Goal: Navigation & Orientation: Find specific page/section

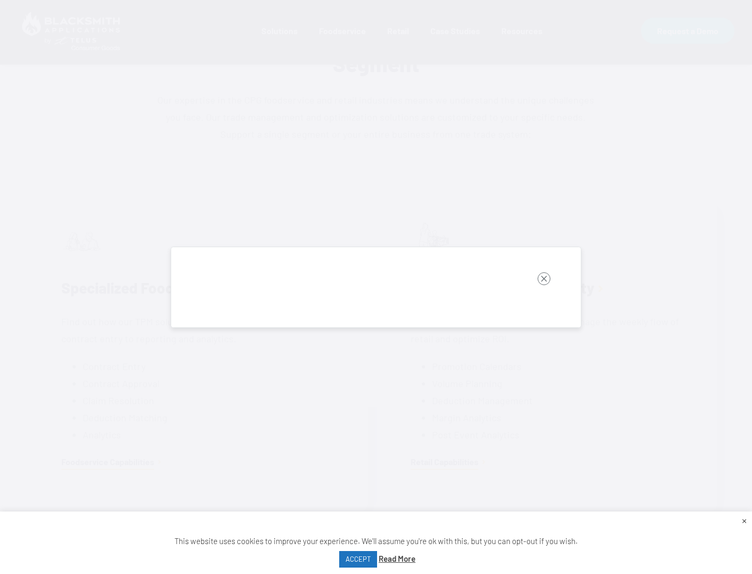
scroll to position [534, 0]
click at [528, 270] on button "button" at bounding box center [544, 281] width 45 height 34
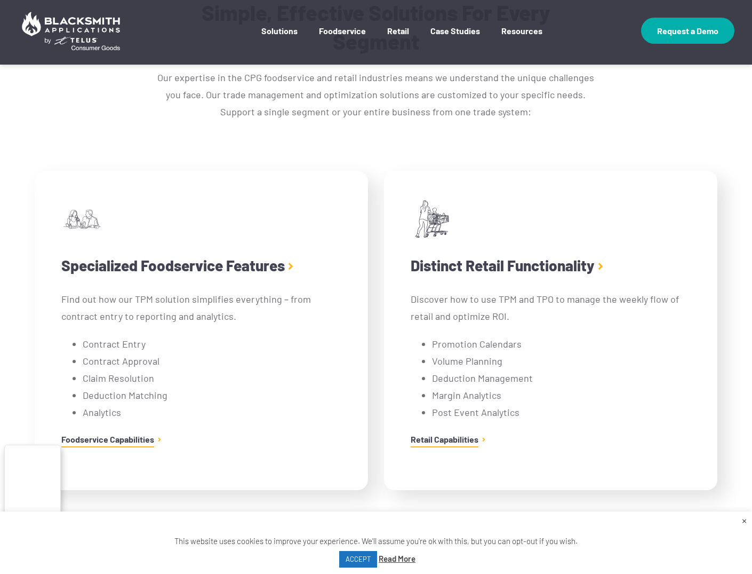
drag, startPoint x: 58, startPoint y: 464, endPoint x: 51, endPoint y: 456, distance: 10.6
click at [52, 457] on button "button" at bounding box center [33, 486] width 56 height 77
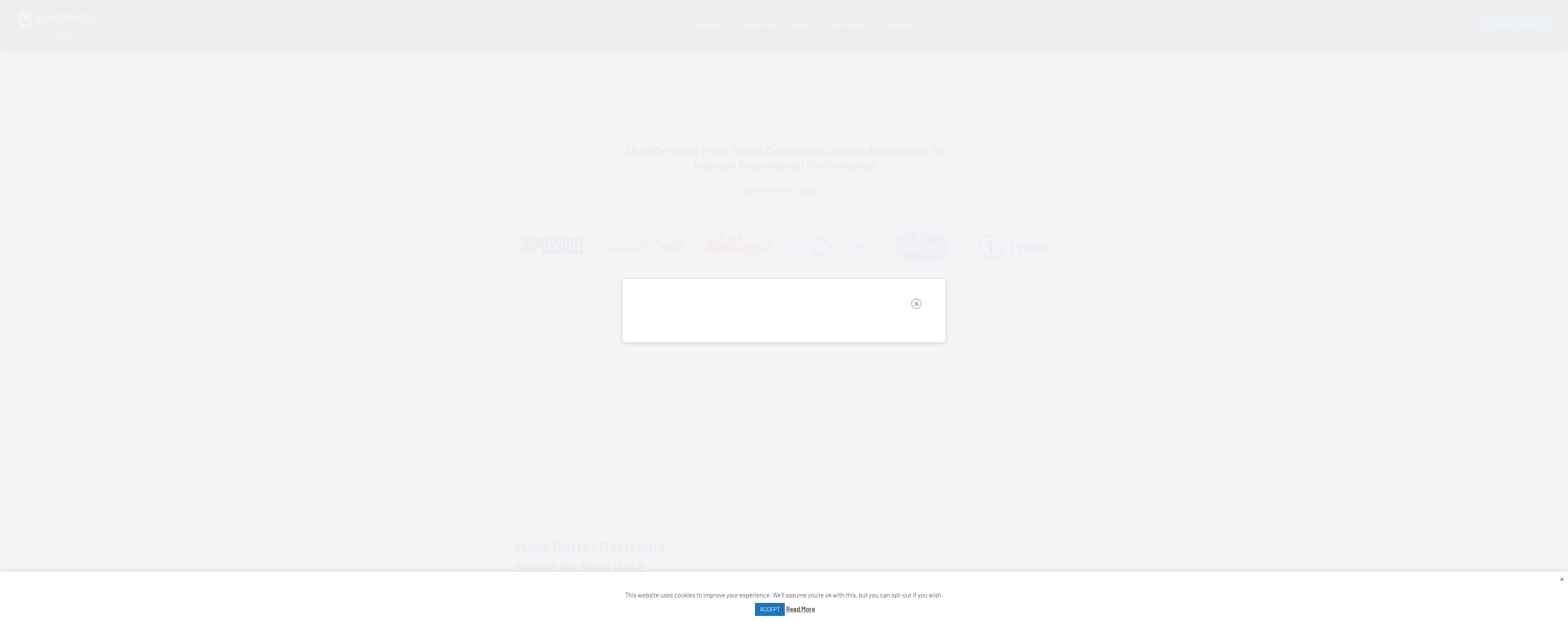
scroll to position [961, 0]
click at [592, 452] on link "Read More" at bounding box center [800, 608] width 29 height 11
click at [592, 304] on rect "button" at bounding box center [916, 303] width 10 height 10
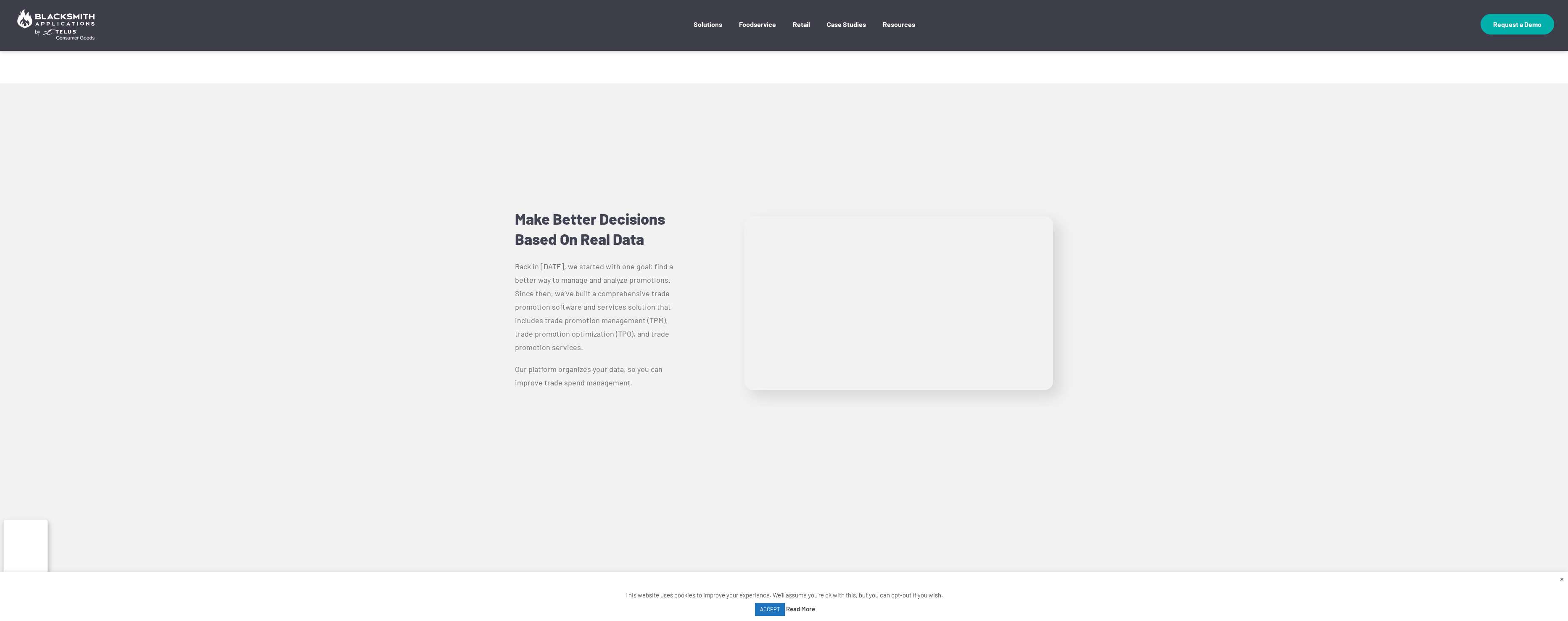
click at [33, 452] on button "button" at bounding box center [26, 552] width 44 height 61
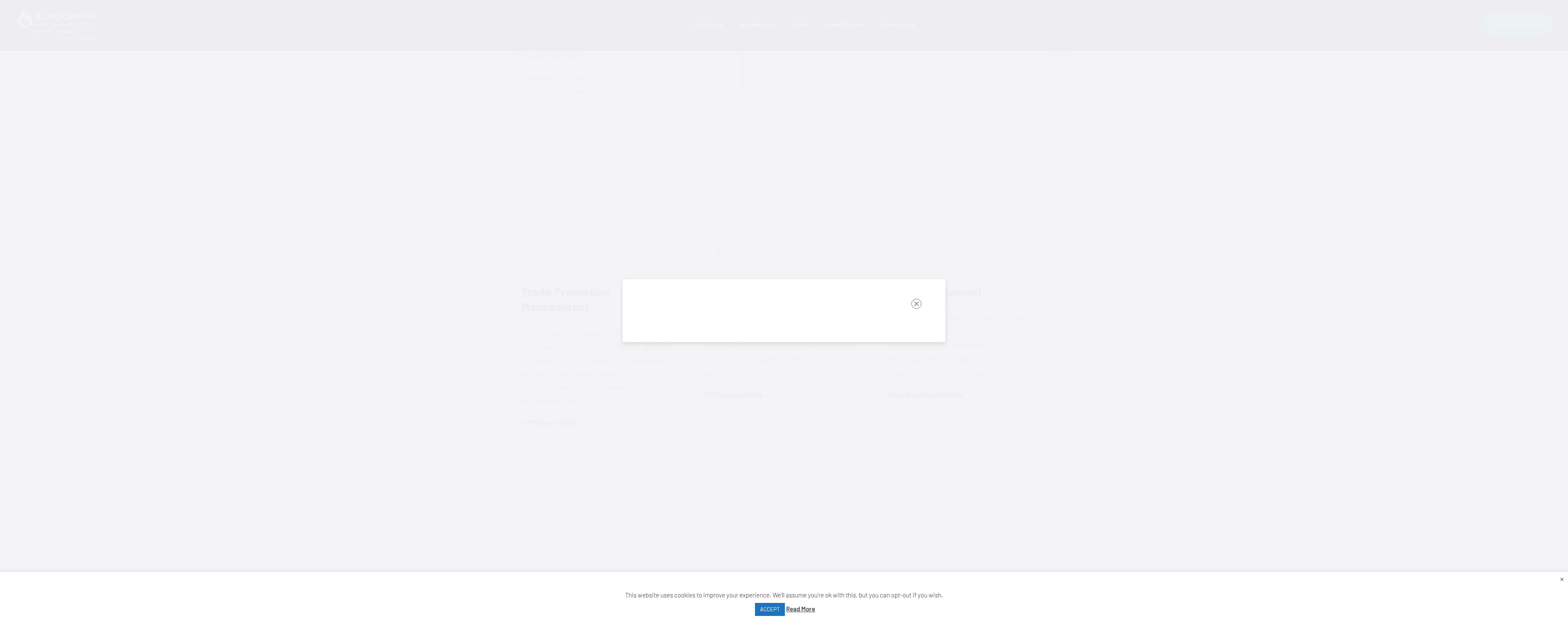
scroll to position [1508, 0]
click at [592, 452] on link "Read More" at bounding box center [800, 608] width 29 height 11
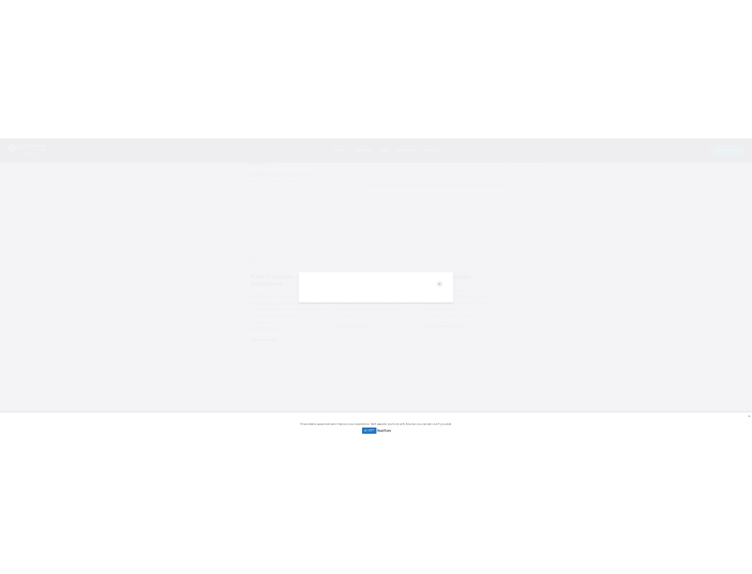
scroll to position [1517, 0]
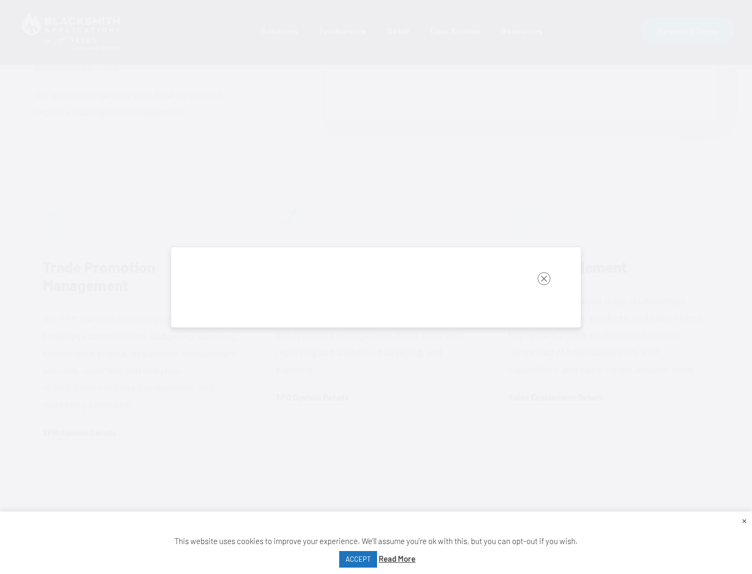
click at [545, 279] on rect "button" at bounding box center [544, 278] width 13 height 13
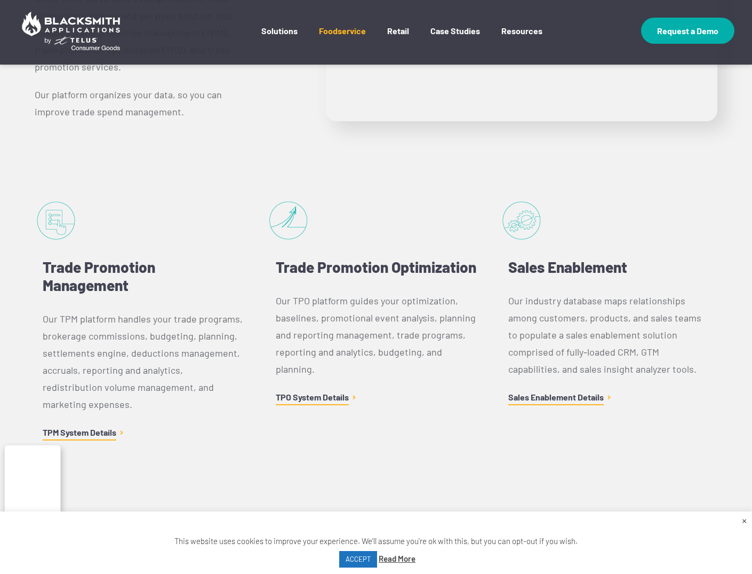
click at [334, 33] on link "Foodservice" at bounding box center [342, 39] width 47 height 26
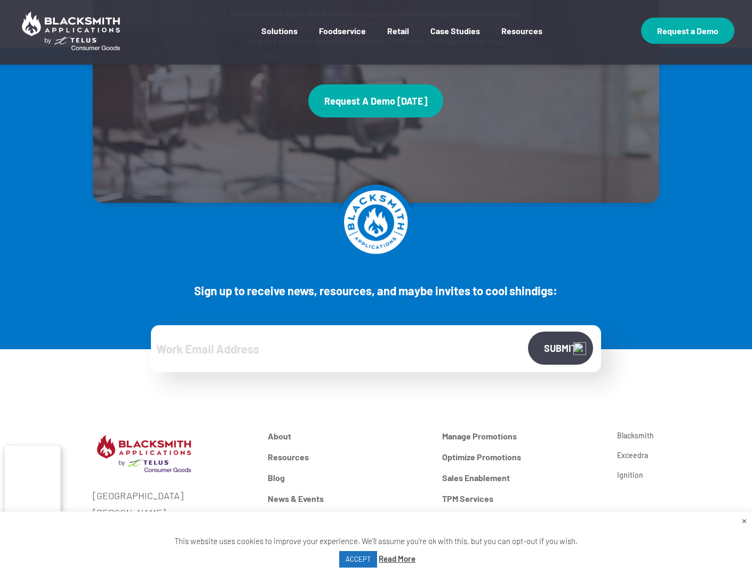
scroll to position [7180, 0]
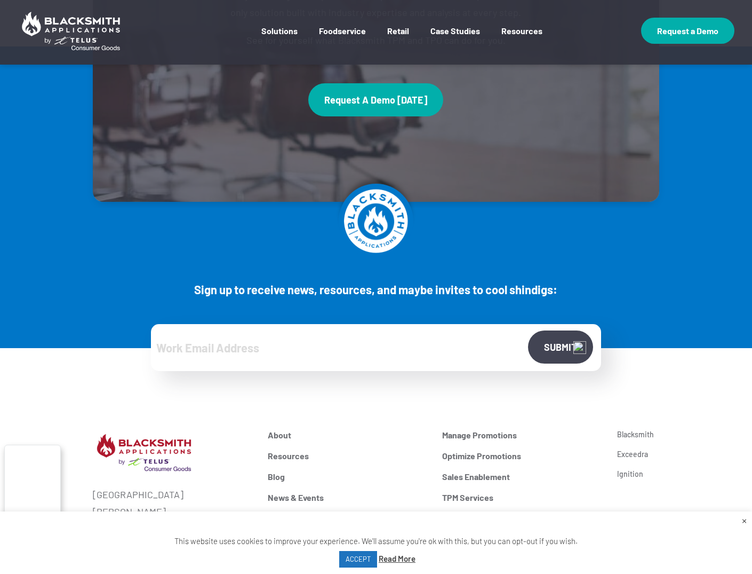
click at [462, 513] on link "Foodservice" at bounding box center [521, 518] width 159 height 10
